Goal: Check status: Check status

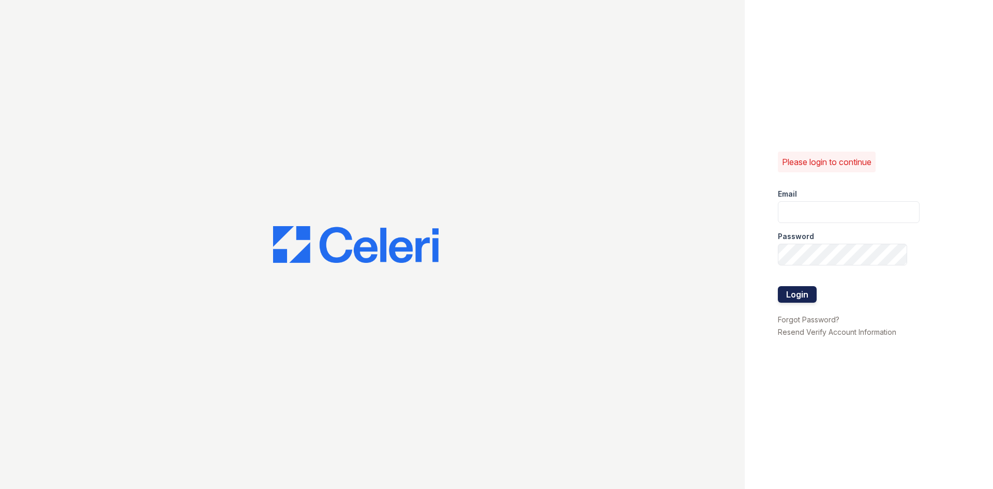
type input "[EMAIL_ADDRESS][DOMAIN_NAME]"
click at [785, 287] on button "Login" at bounding box center [797, 294] width 39 height 17
